Goal: Task Accomplishment & Management: Use online tool/utility

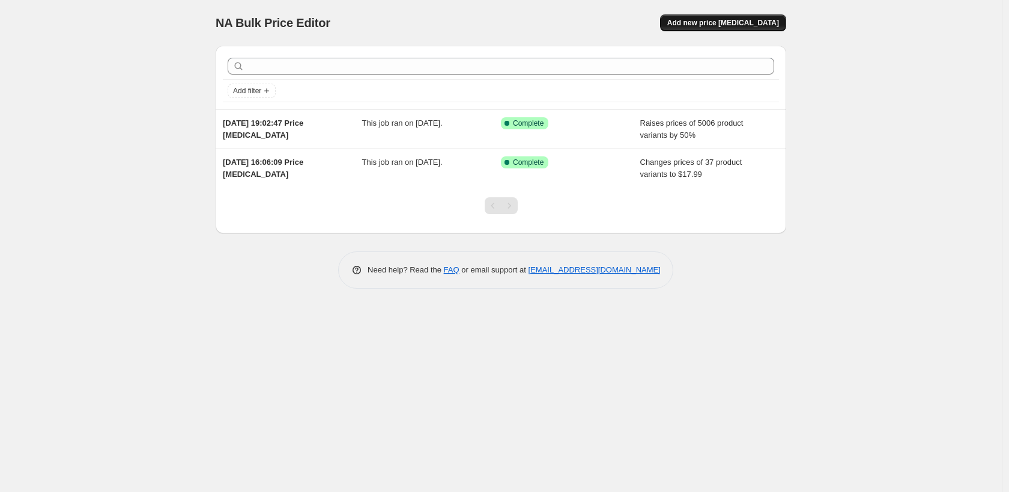
click at [744, 22] on span "Add new price [MEDICAL_DATA]" at bounding box center [724, 23] width 112 height 10
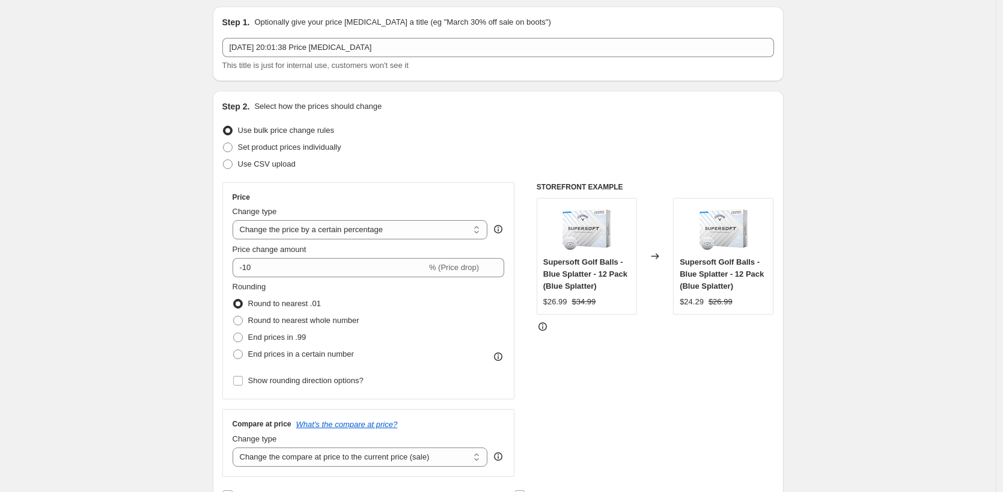
scroll to position [60, 0]
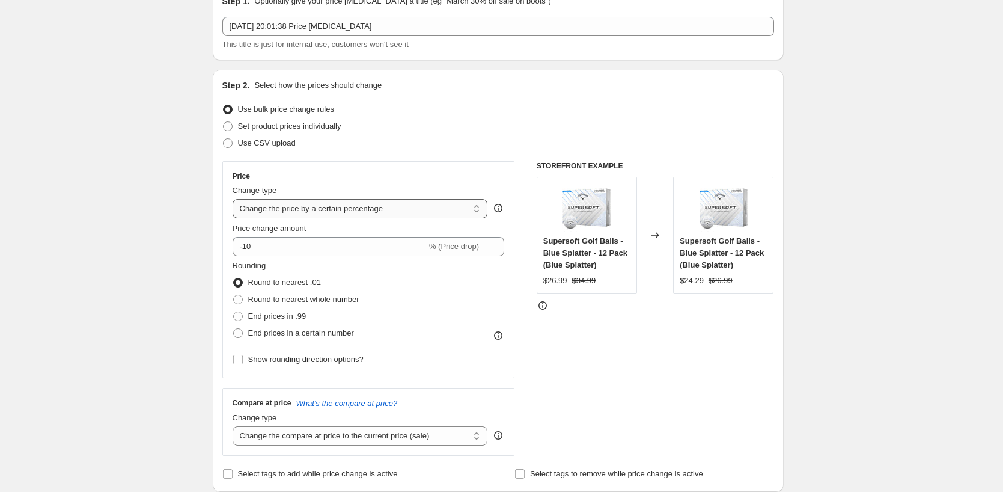
click at [351, 213] on select "Change the price to a certain amount Change the price by a certain amount Chang…" at bounding box center [360, 208] width 255 height 19
click at [377, 206] on select "Change the price to a certain amount Change the price by a certain amount Chang…" at bounding box center [360, 208] width 255 height 19
select select "pcap"
click at [236, 199] on select "Change the price to a certain amount Change the price by a certain amount Chang…" at bounding box center [360, 208] width 255 height 19
type input "-20"
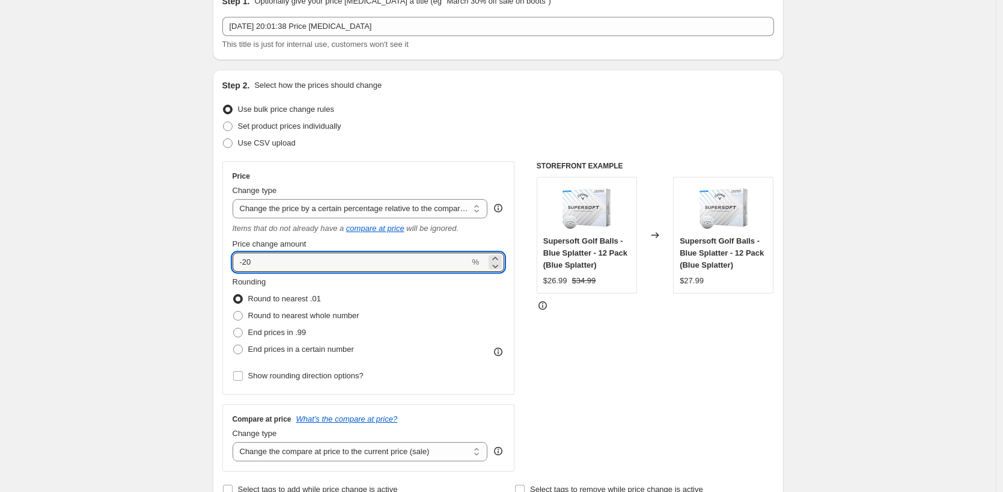
drag, startPoint x: 284, startPoint y: 261, endPoint x: 192, endPoint y: 263, distance: 91.9
type input "-50"
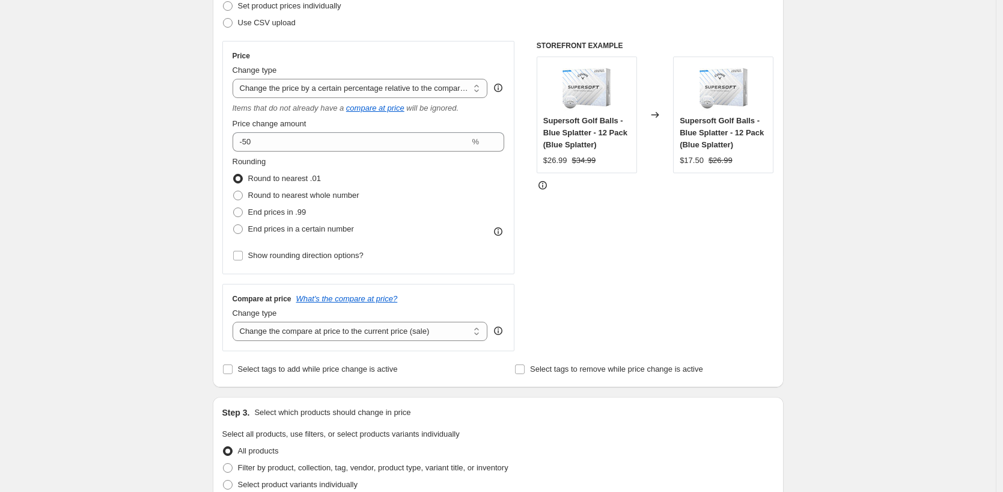
scroll to position [240, 0]
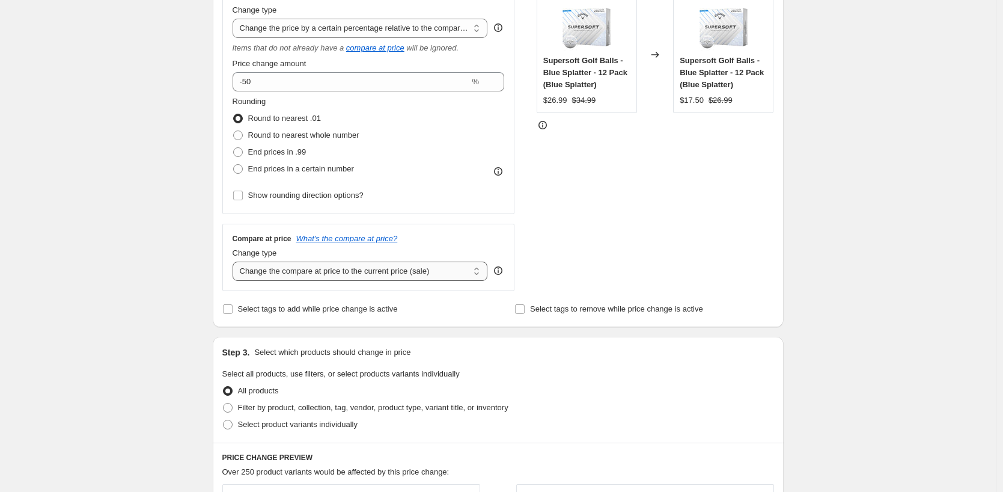
click at [345, 278] on select "Change the compare at price to the current price (sale) Change the compare at p…" at bounding box center [360, 270] width 255 height 19
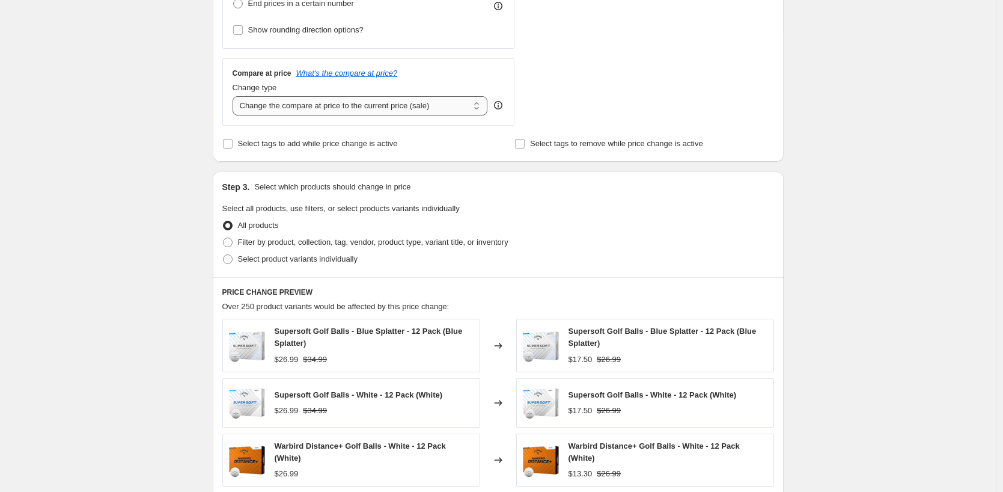
scroll to position [300, 0]
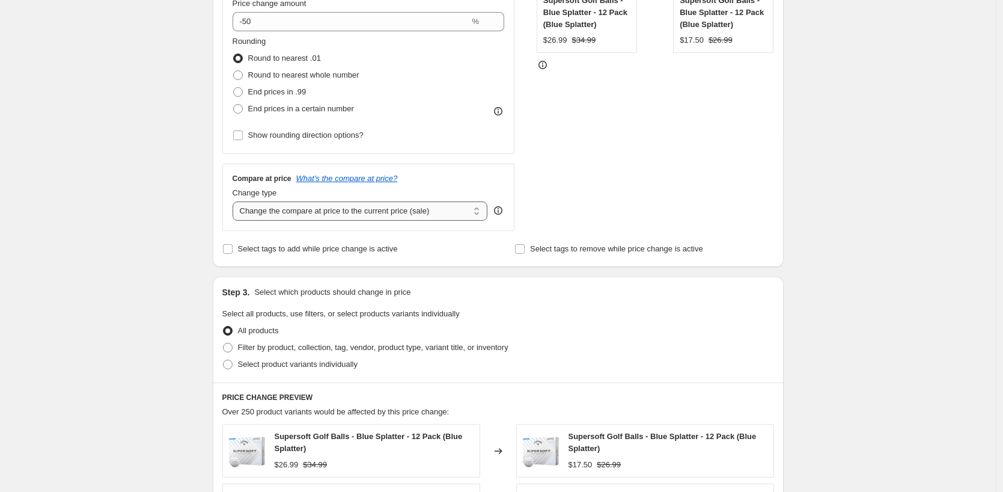
click at [338, 209] on select "Change the compare at price to the current price (sale) Change the compare at p…" at bounding box center [360, 210] width 255 height 19
click at [339, 218] on select "Change the compare at price to the current price (sale) Change the compare at p…" at bounding box center [360, 210] width 255 height 19
select select "no_change"
click at [236, 201] on select "Change the compare at price to the current price (sale) Change the compare at p…" at bounding box center [360, 210] width 255 height 19
click at [195, 257] on div "Create new price change job. This page is ready Create new price change job Dra…" at bounding box center [498, 316] width 996 height 1232
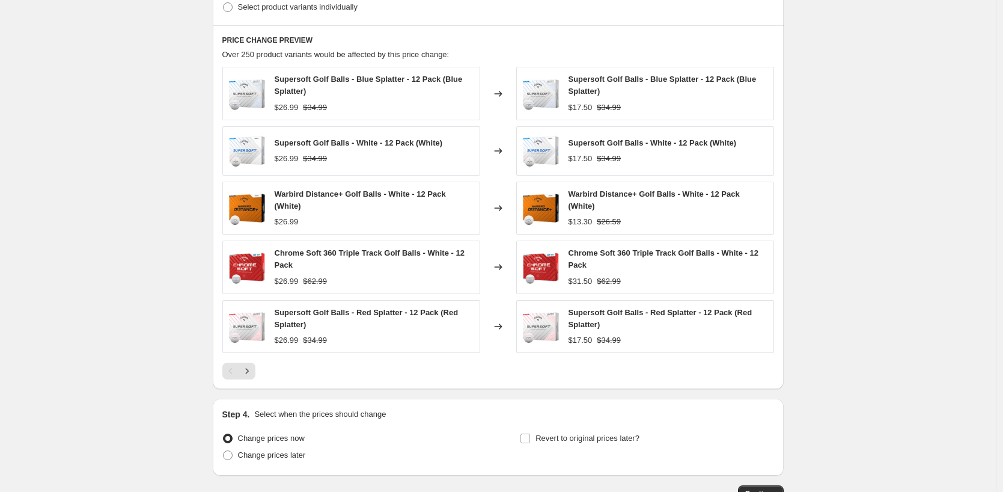
scroll to position [741, 0]
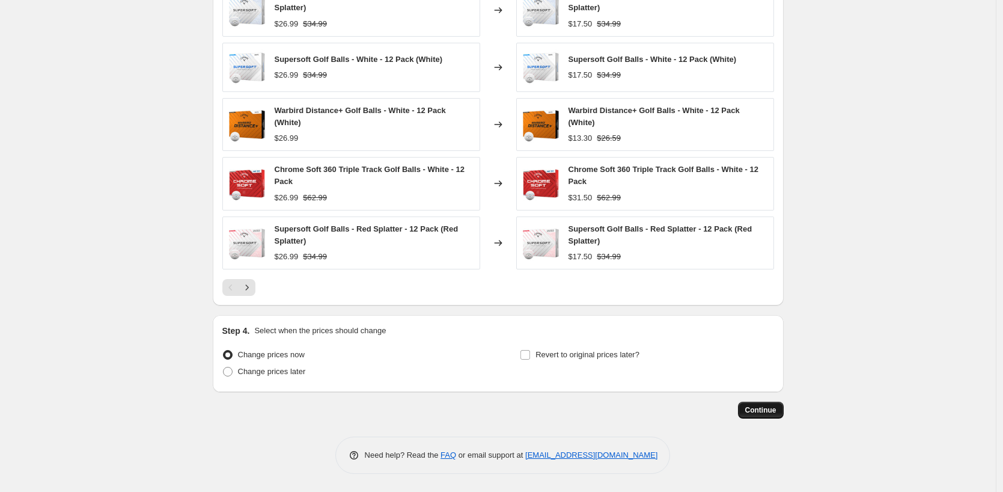
click at [768, 411] on span "Continue" at bounding box center [760, 410] width 31 height 10
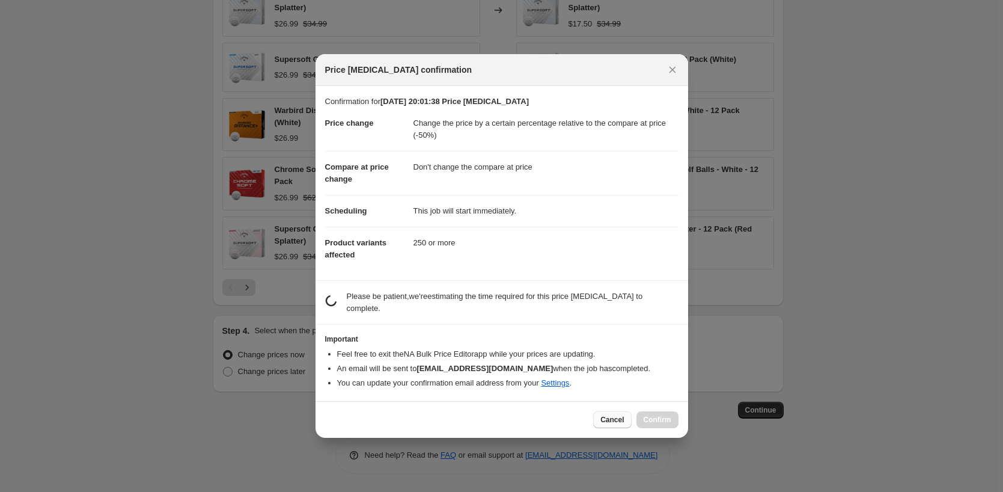
click at [627, 413] on button "Cancel" at bounding box center [612, 419] width 38 height 17
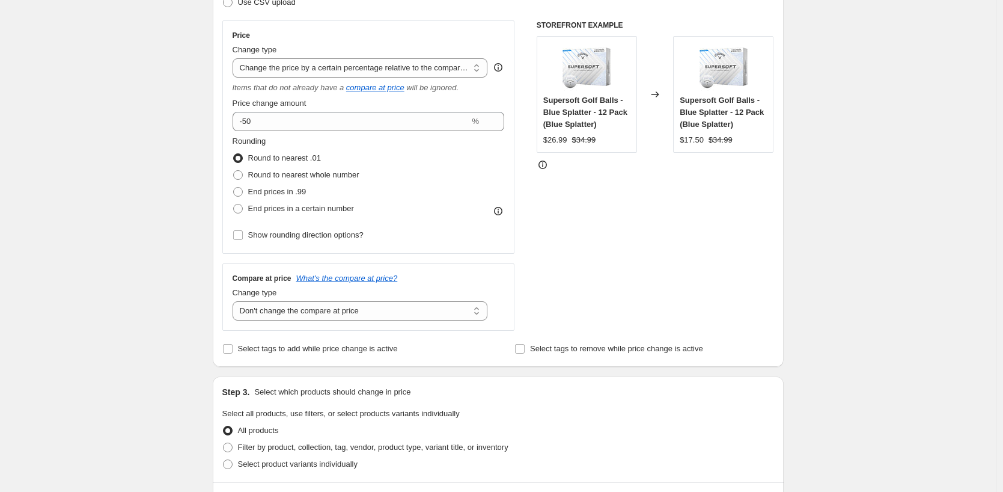
scroll to position [501, 0]
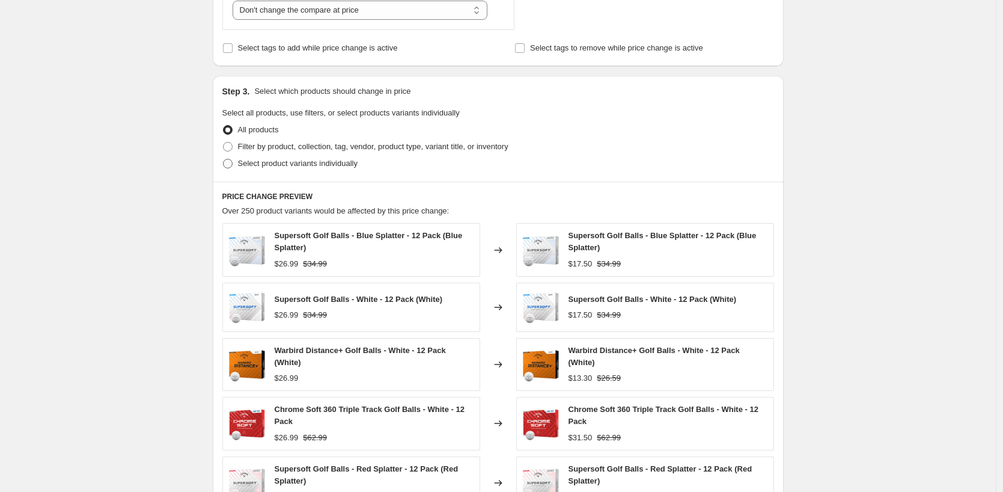
click at [274, 164] on span "Select product variants individually" at bounding box center [298, 163] width 120 height 9
click at [224, 159] on input "Select product variants individually" at bounding box center [223, 159] width 1 height 1
radio input "true"
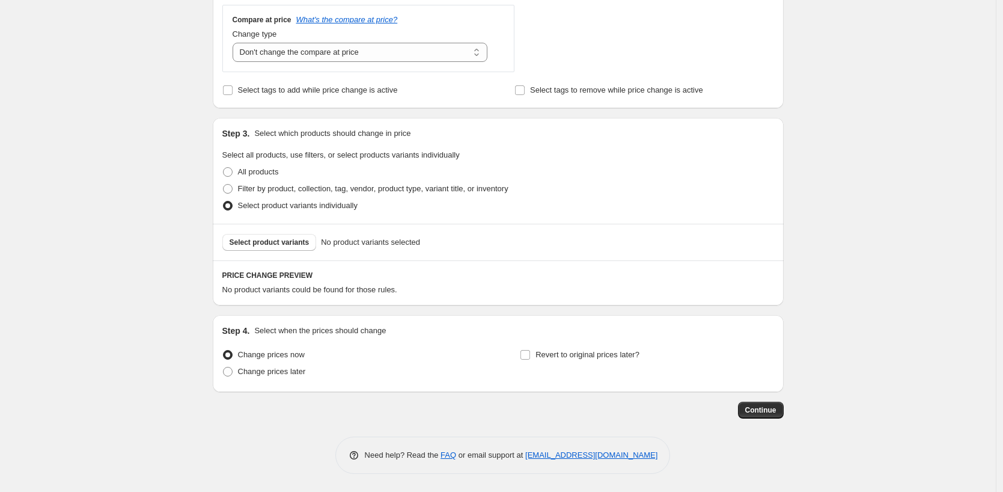
scroll to position [460, 0]
click at [291, 186] on span "Filter by product, collection, tag, vendor, product type, variant title, or inv…" at bounding box center [373, 188] width 270 height 9
click at [224, 184] on input "Filter by product, collection, tag, vendor, product type, variant title, or inv…" at bounding box center [223, 184] width 1 height 1
radio input "true"
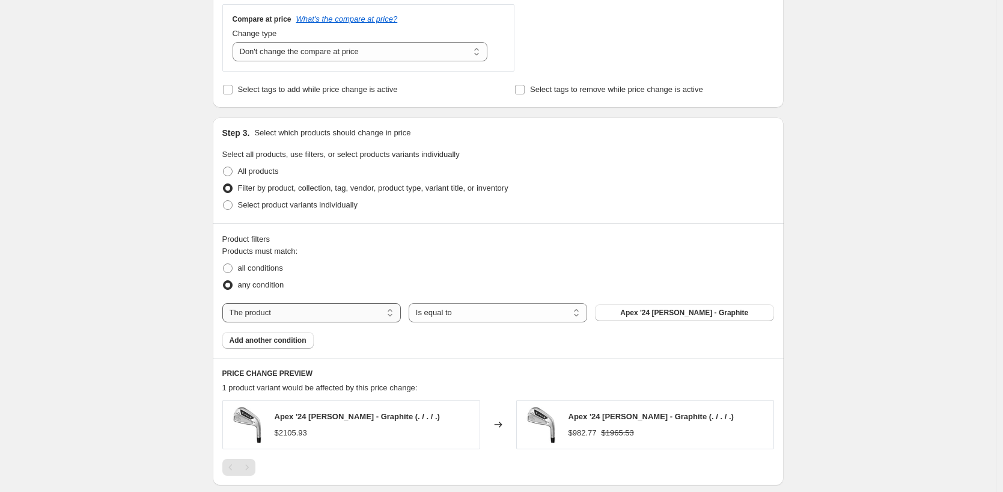
click at [326, 309] on select "The product The product's collection The product's tag The product's vendor The…" at bounding box center [311, 312] width 178 height 19
select select "collection"
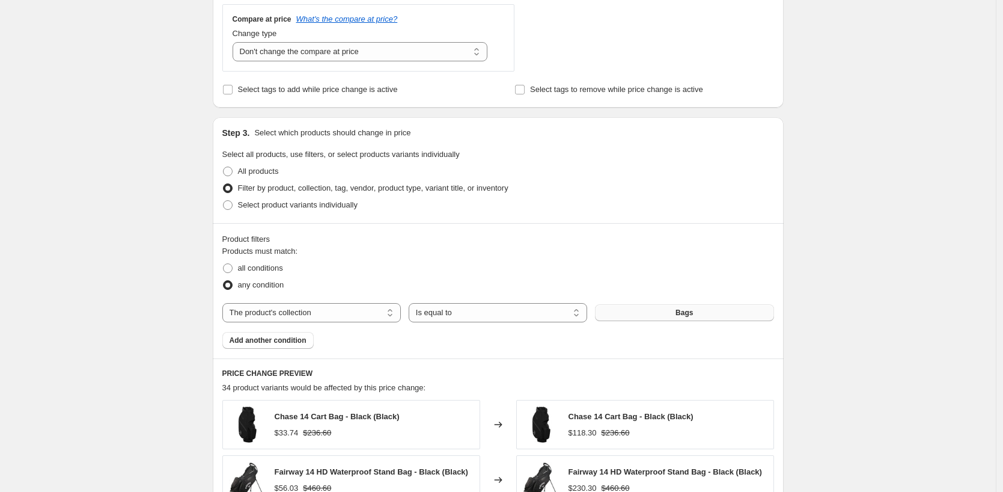
click at [666, 317] on button "Bags" at bounding box center [684, 312] width 178 height 17
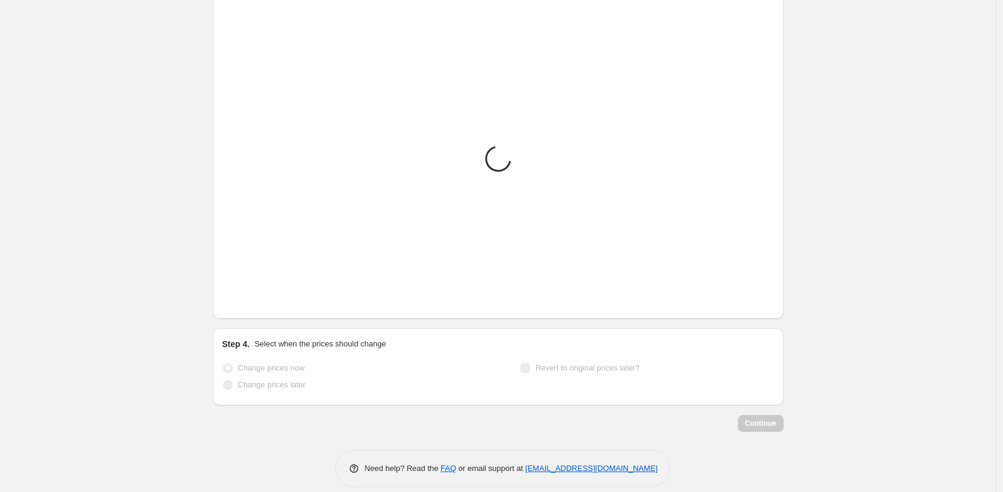
scroll to position [861, 0]
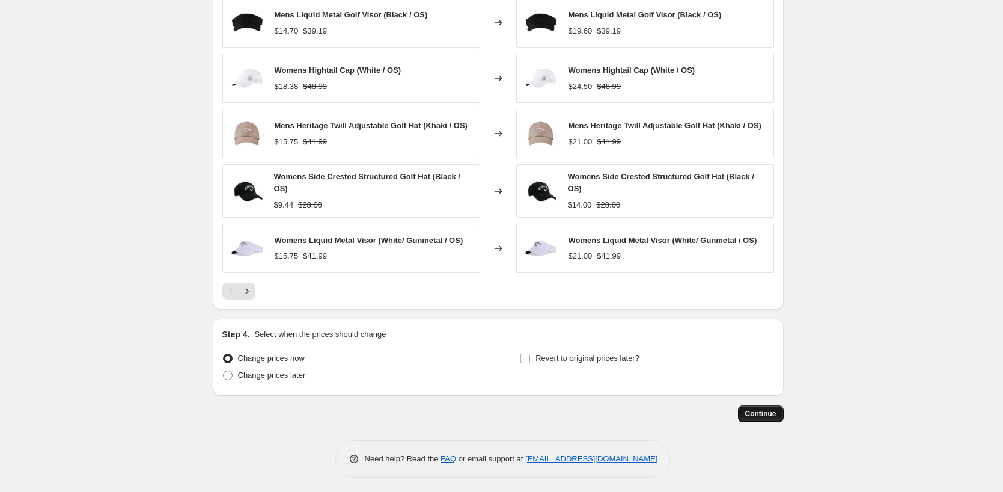
click at [776, 413] on span "Continue" at bounding box center [760, 414] width 31 height 10
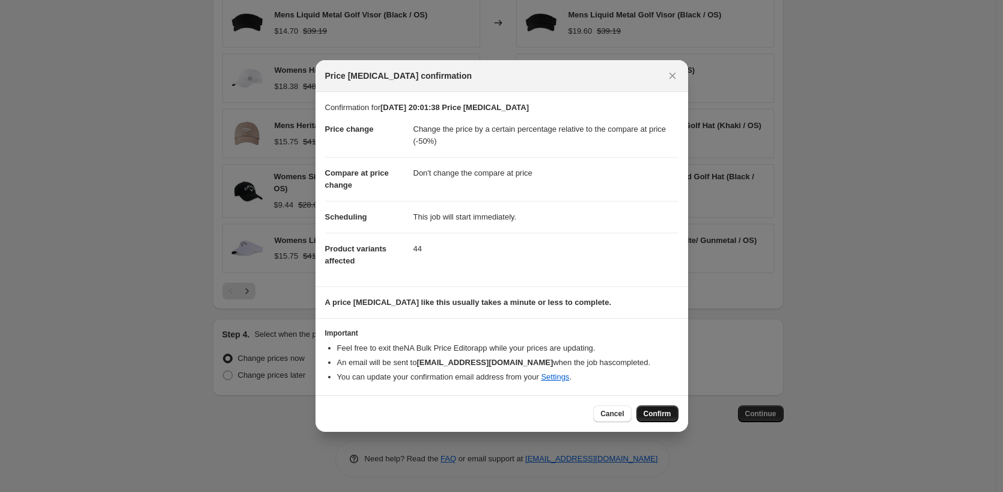
click at [661, 410] on span "Confirm" at bounding box center [658, 414] width 28 height 10
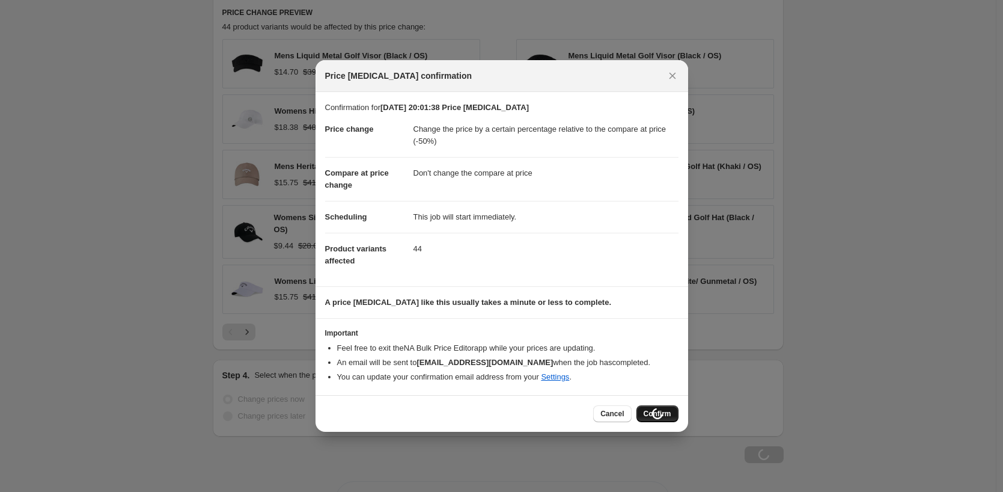
scroll to position [902, 0]
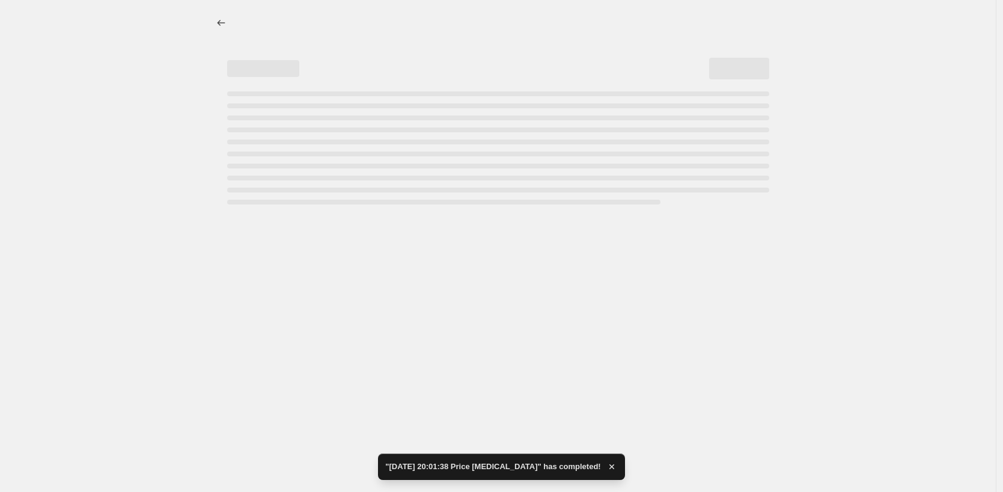
select select "pcap"
select select "no_change"
select select "collection"
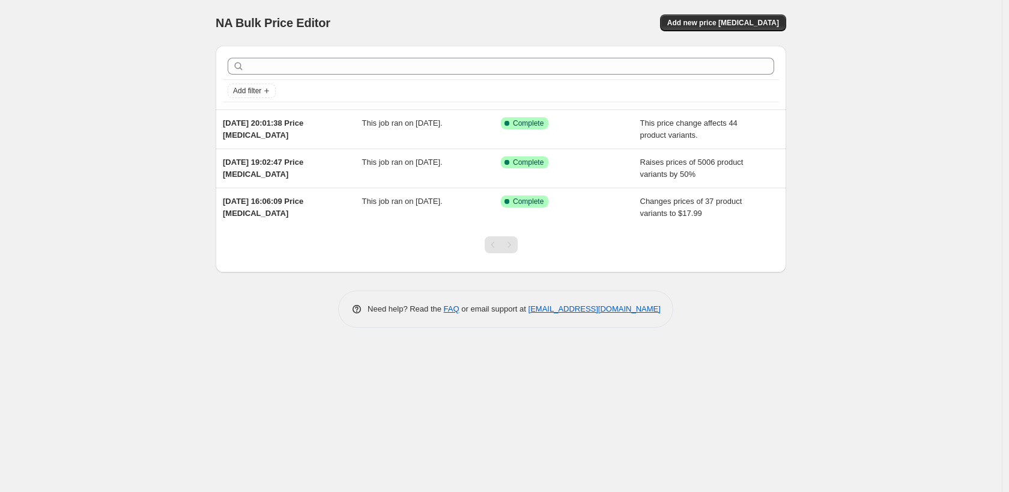
click at [766, 366] on div "NA Bulk Price Editor. This page is ready NA Bulk Price Editor Add new price [ME…" at bounding box center [501, 246] width 1002 height 492
click at [735, 34] on div "NA Bulk Price Editor. This page is ready NA Bulk Price Editor Add new price [ME…" at bounding box center [501, 23] width 571 height 46
click at [738, 28] on button "Add new price [MEDICAL_DATA]" at bounding box center [723, 22] width 126 height 17
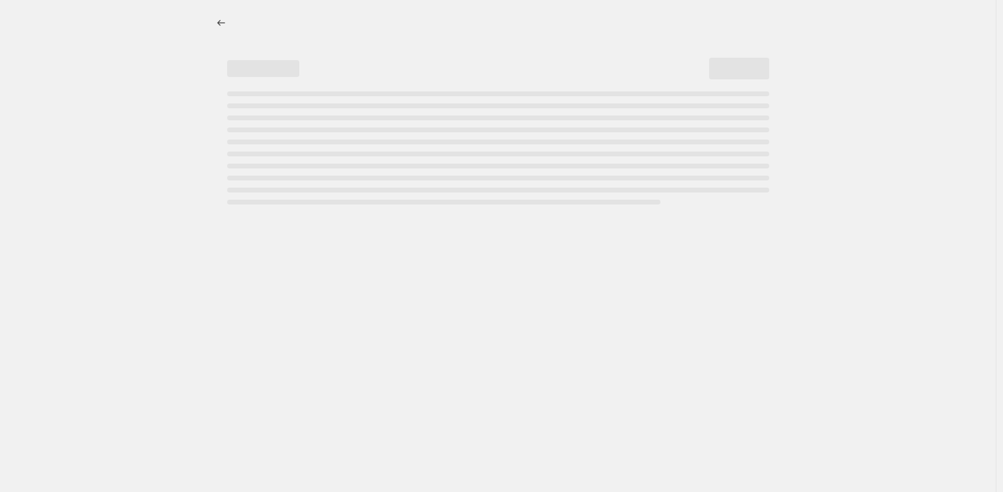
select select "percentage"
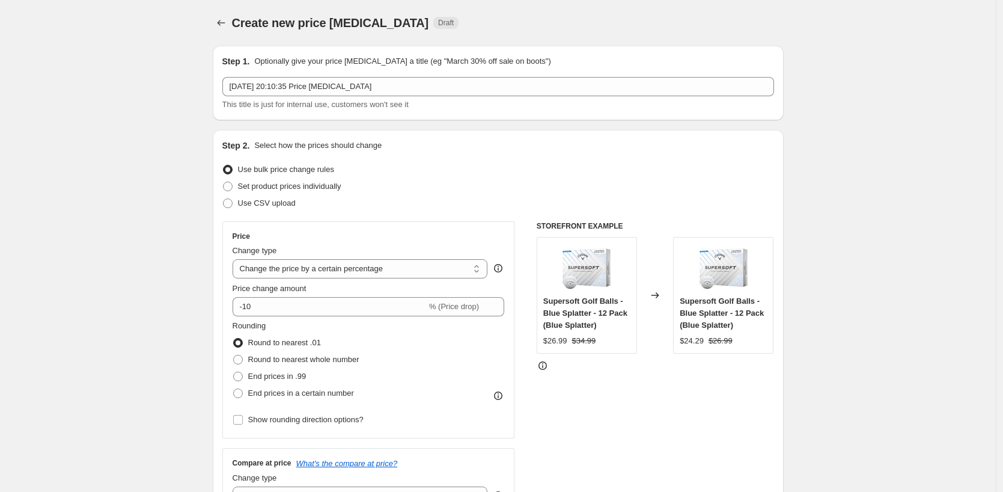
click at [358, 266] on select "Change the price to a certain amount Change the price by a certain amount Chang…" at bounding box center [360, 268] width 255 height 19
click at [236, 259] on select "Change the price to a certain amount Change the price by a certain amount Chang…" at bounding box center [360, 268] width 255 height 19
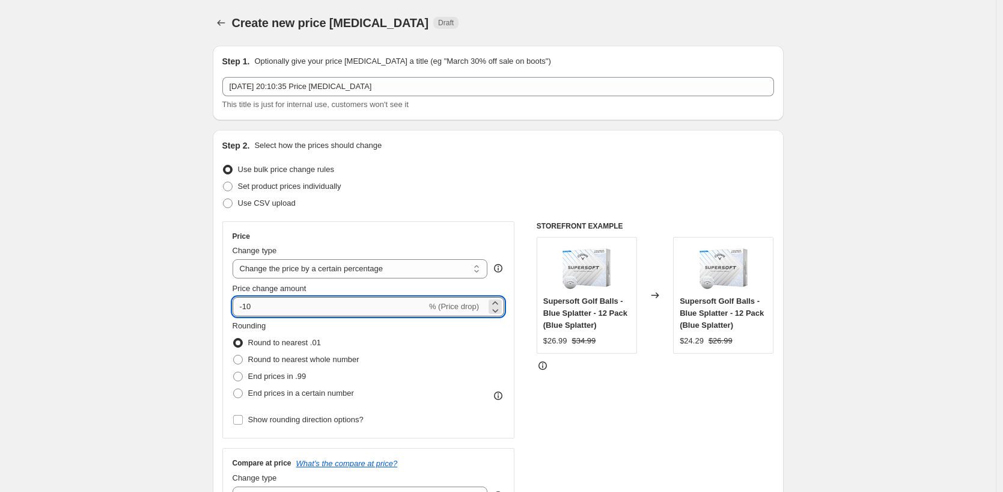
click at [349, 310] on input "-10" at bounding box center [330, 306] width 194 height 19
drag, startPoint x: 248, startPoint y: 304, endPoint x: 261, endPoint y: 305, distance: 13.2
click at [261, 305] on input "50" at bounding box center [323, 306] width 180 height 19
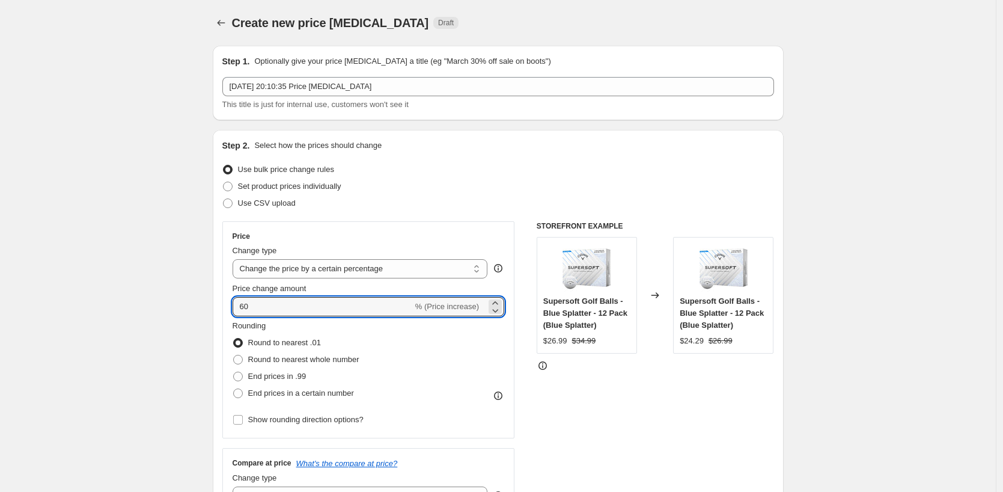
type input "60"
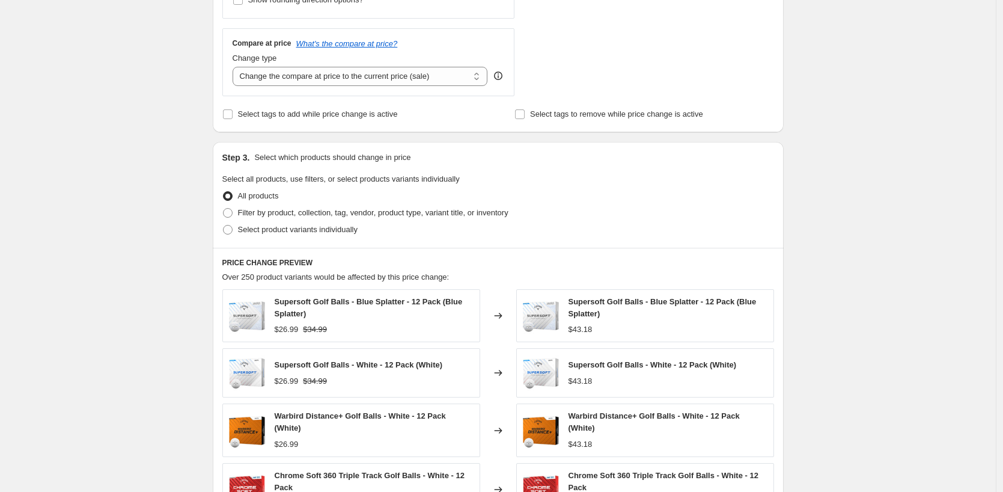
scroll to position [421, 0]
click at [293, 216] on span "Filter by product, collection, tag, vendor, product type, variant title, or inv…" at bounding box center [373, 211] width 270 height 9
click at [224, 207] on input "Filter by product, collection, tag, vendor, product type, variant title, or inv…" at bounding box center [223, 207] width 1 height 1
radio input "true"
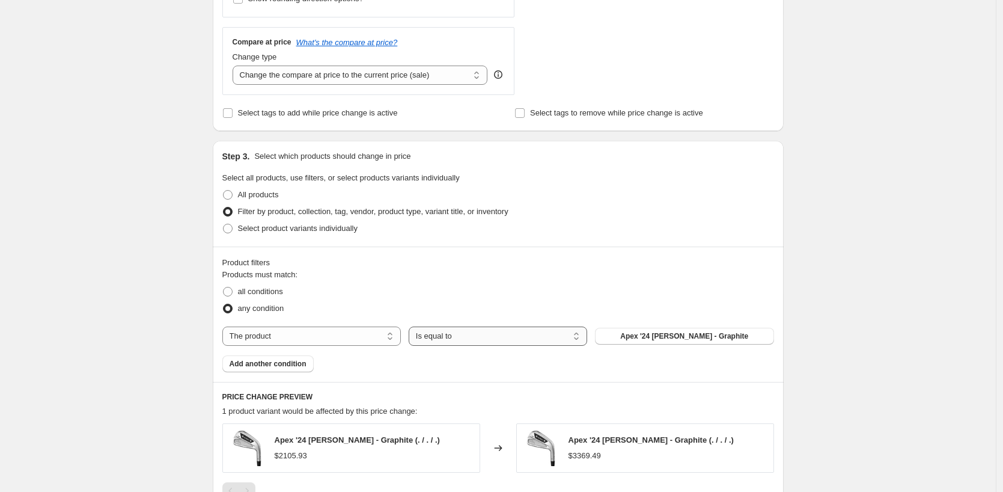
click at [507, 343] on select "Is equal to Is not equal to" at bounding box center [498, 335] width 178 height 19
click at [353, 336] on select "The product The product's collection The product's tag The product's vendor The…" at bounding box center [311, 335] width 178 height 19
select select "collection"
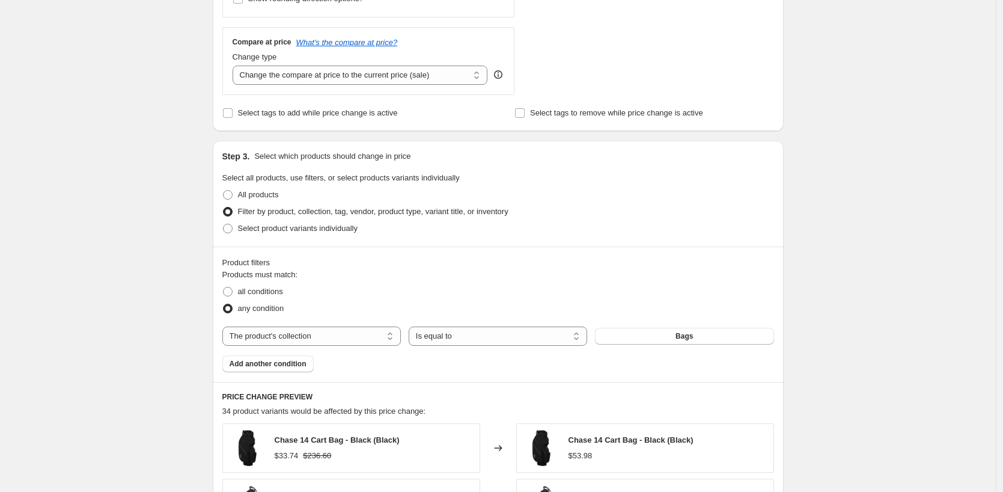
click at [663, 337] on button "Bags" at bounding box center [684, 335] width 178 height 17
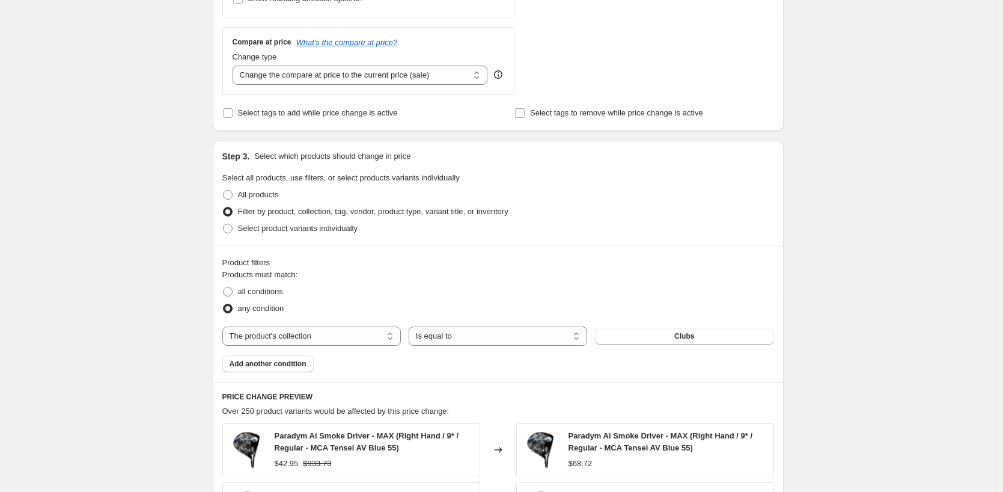
scroll to position [481, 0]
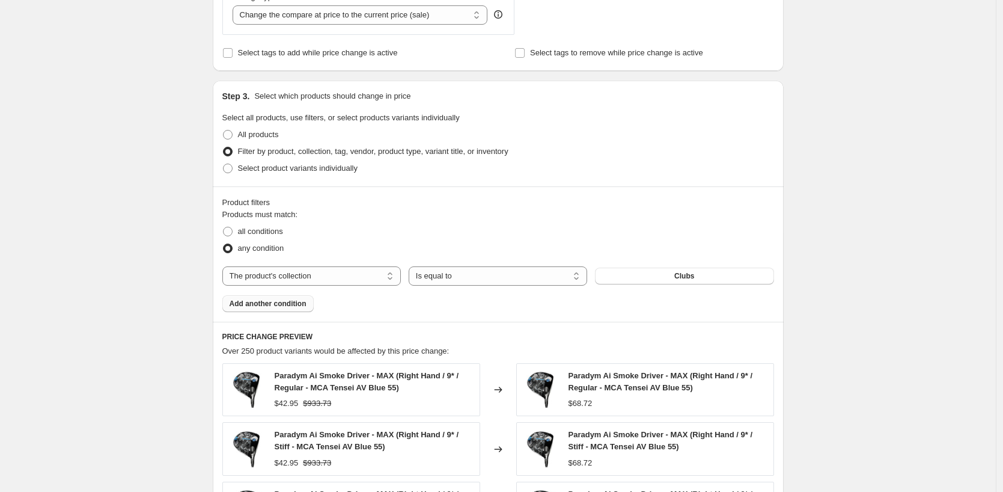
click at [295, 305] on span "Add another condition" at bounding box center [268, 304] width 77 height 10
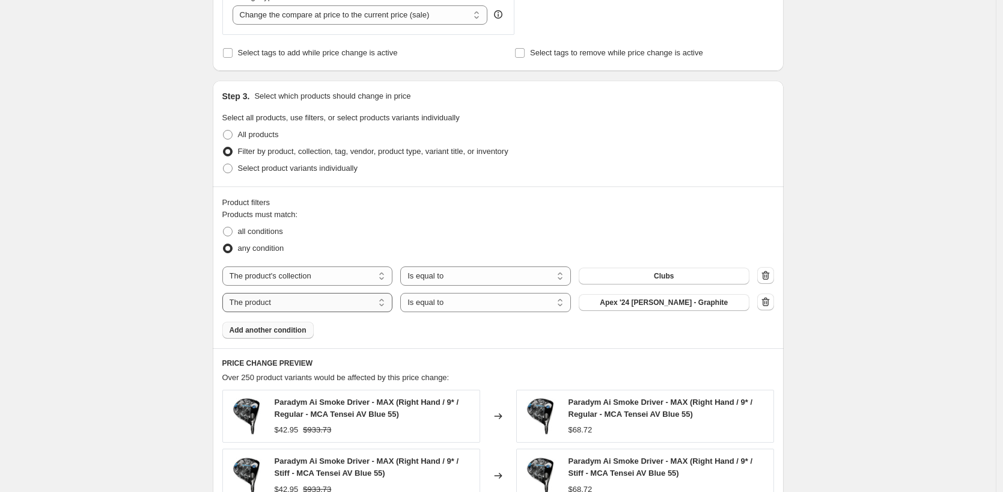
click at [309, 302] on select "The product The product's collection The product's tag The product's vendor The…" at bounding box center [307, 302] width 171 height 19
click at [769, 302] on icon "button" at bounding box center [765, 301] width 8 height 9
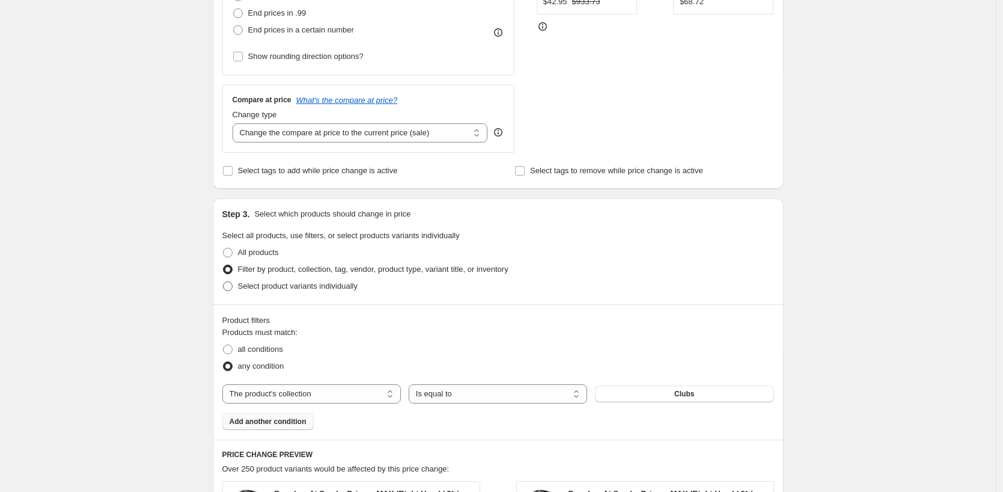
scroll to position [305, 0]
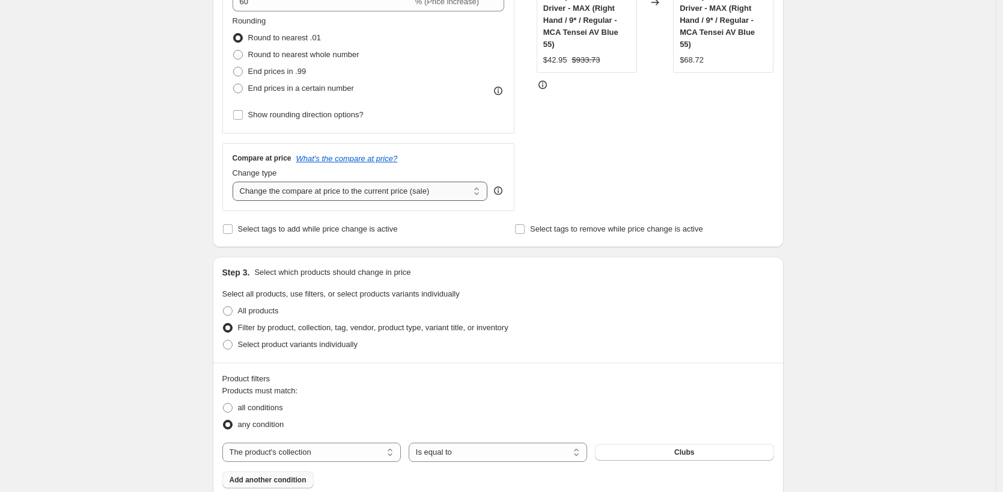
click at [337, 194] on select "Change the compare at price to the current price (sale) Change the compare at p…" at bounding box center [360, 190] width 255 height 19
click at [382, 192] on select "Change the compare at price to the current price (sale) Change the compare at p…" at bounding box center [360, 190] width 255 height 19
select select "remove"
click at [236, 181] on select "Change the compare at price to the current price (sale) Change the compare at p…" at bounding box center [360, 190] width 255 height 19
click at [171, 262] on div "Create new price [MEDICAL_DATA]. This page is ready Create new price [MEDICAL_D…" at bounding box center [498, 373] width 996 height 1356
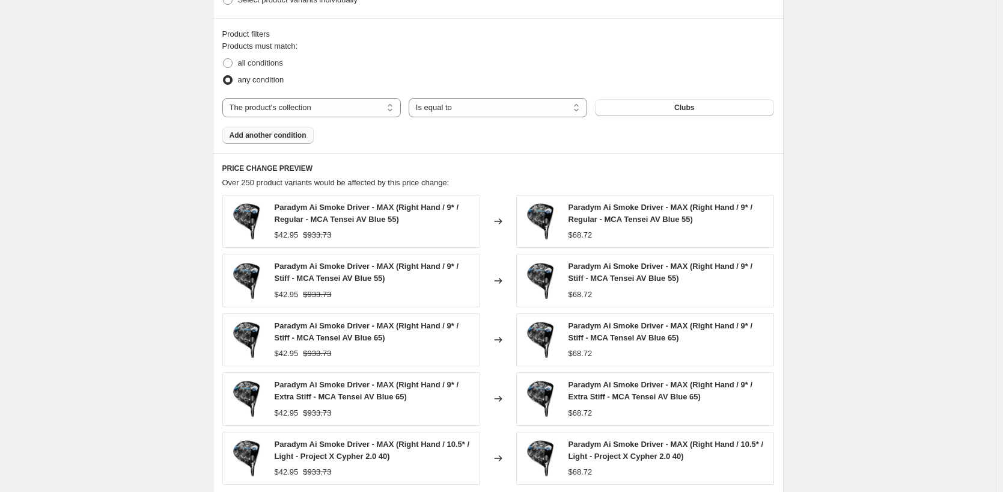
scroll to position [605, 0]
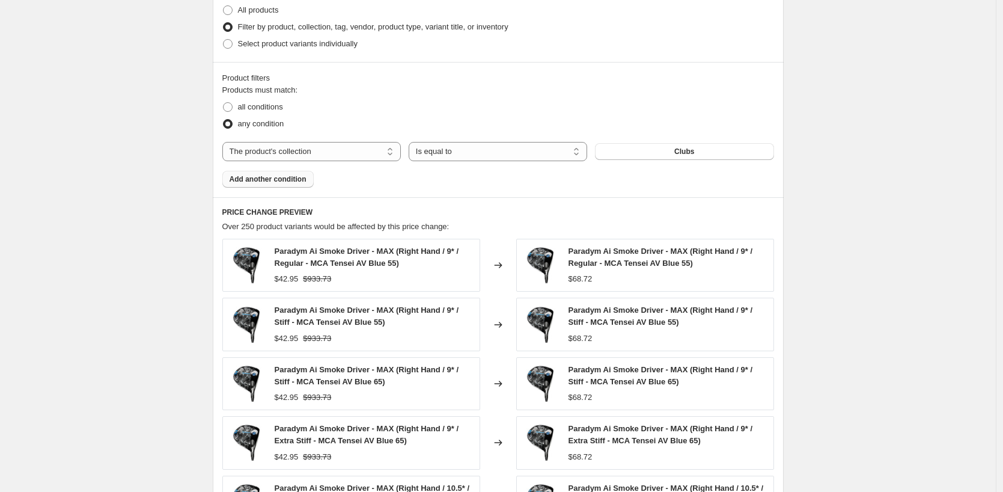
click at [262, 180] on span "Add another condition" at bounding box center [268, 179] width 77 height 10
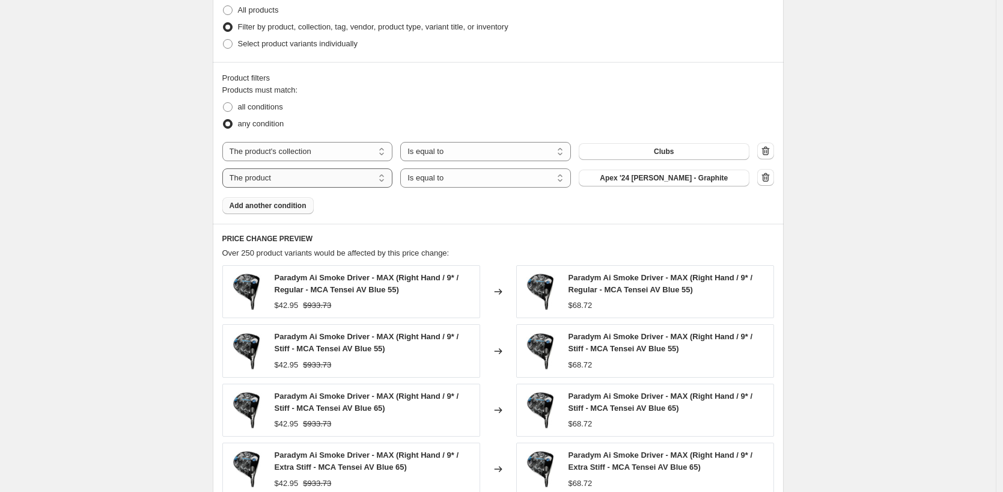
click at [318, 174] on select "The product The product's collection The product's tag The product's vendor The…" at bounding box center [307, 177] width 171 height 19
click at [175, 231] on div "Create new price [MEDICAL_DATA]. This page is ready Create new price [MEDICAL_D…" at bounding box center [498, 86] width 996 height 1382
click at [770, 181] on icon "button" at bounding box center [766, 177] width 12 height 12
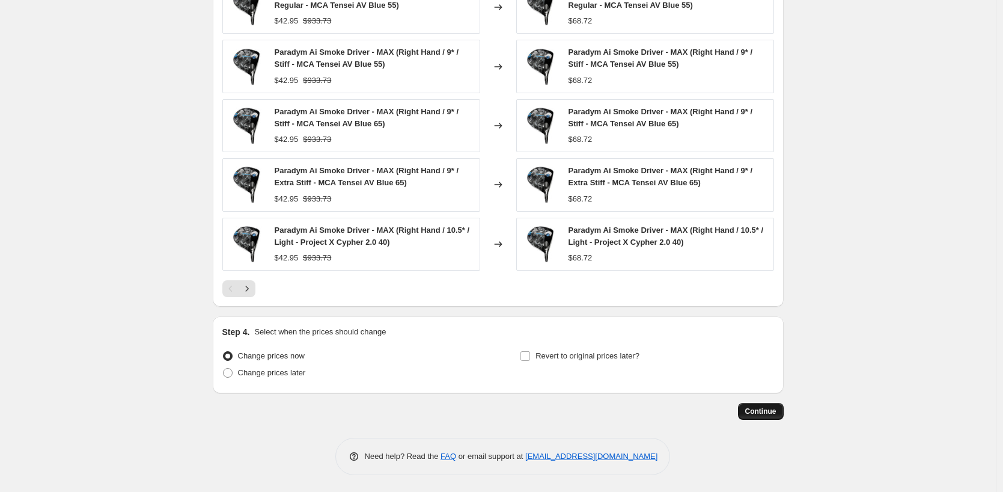
scroll to position [865, 0]
click at [765, 412] on span "Continue" at bounding box center [760, 410] width 31 height 10
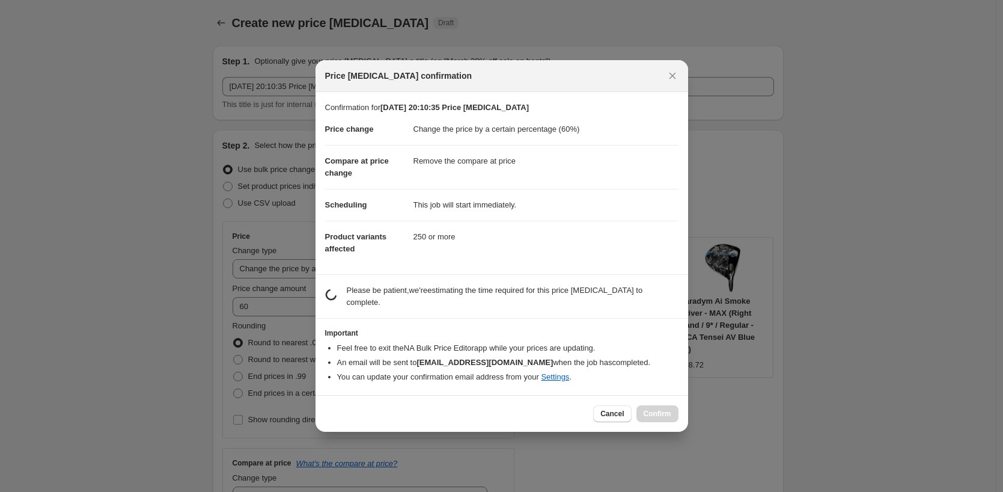
scroll to position [0, 0]
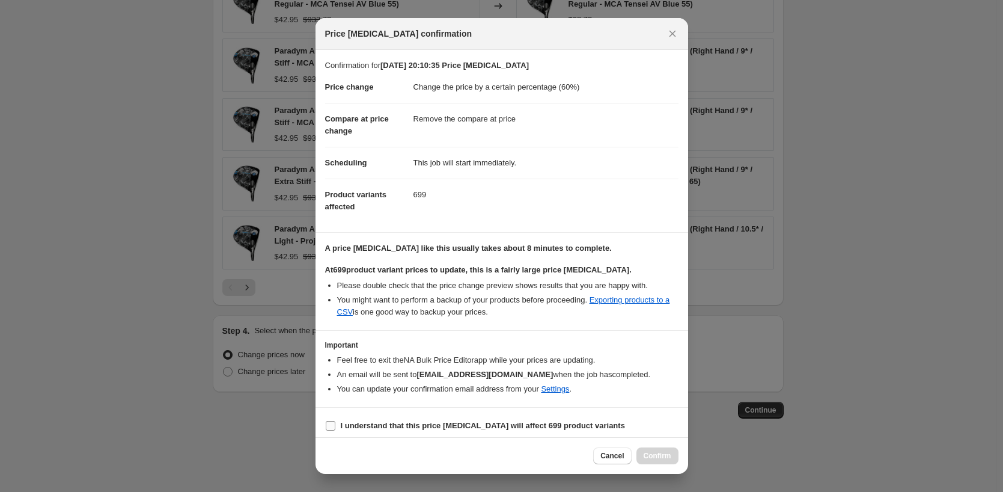
click at [427, 424] on b "I understand that this price [MEDICAL_DATA] will affect 699 product variants" at bounding box center [483, 425] width 284 height 9
click at [335, 424] on input "I understand that this price [MEDICAL_DATA] will affect 699 product variants" at bounding box center [331, 426] width 10 height 10
checkbox input "true"
click at [647, 448] on button "Confirm" at bounding box center [657, 455] width 42 height 17
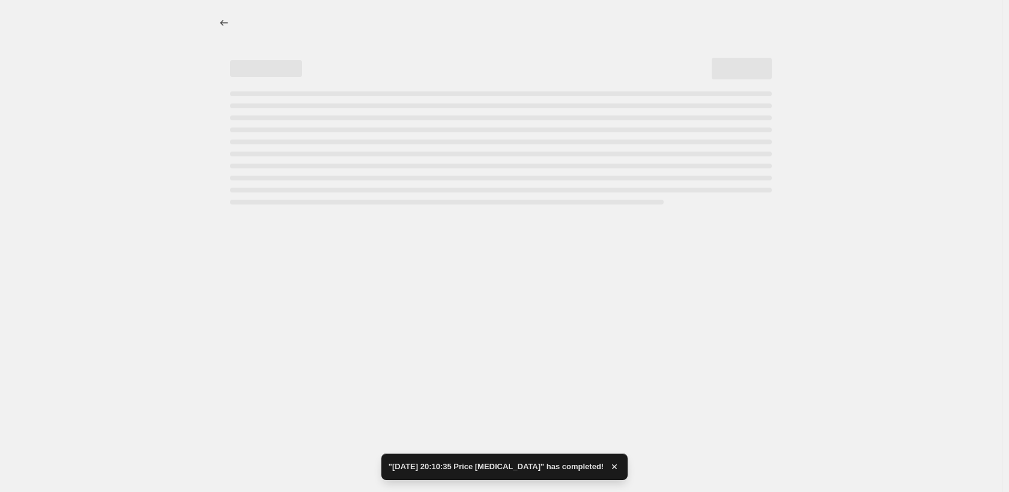
select select "percentage"
select select "remove"
select select "collection"
